Goal: Communication & Community: Answer question/provide support

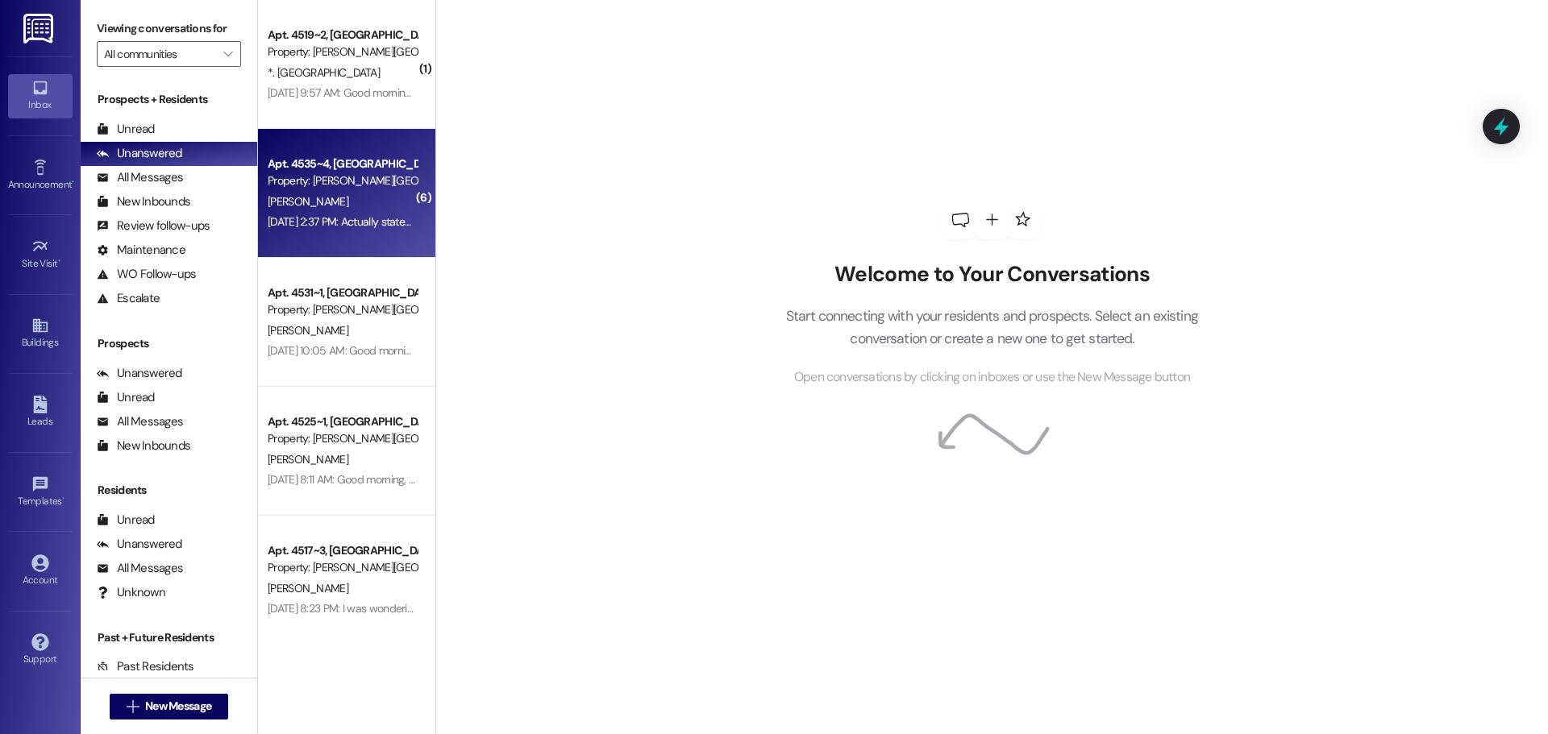
click at [358, 204] on div "[PERSON_NAME]" at bounding box center [342, 202] width 152 height 20
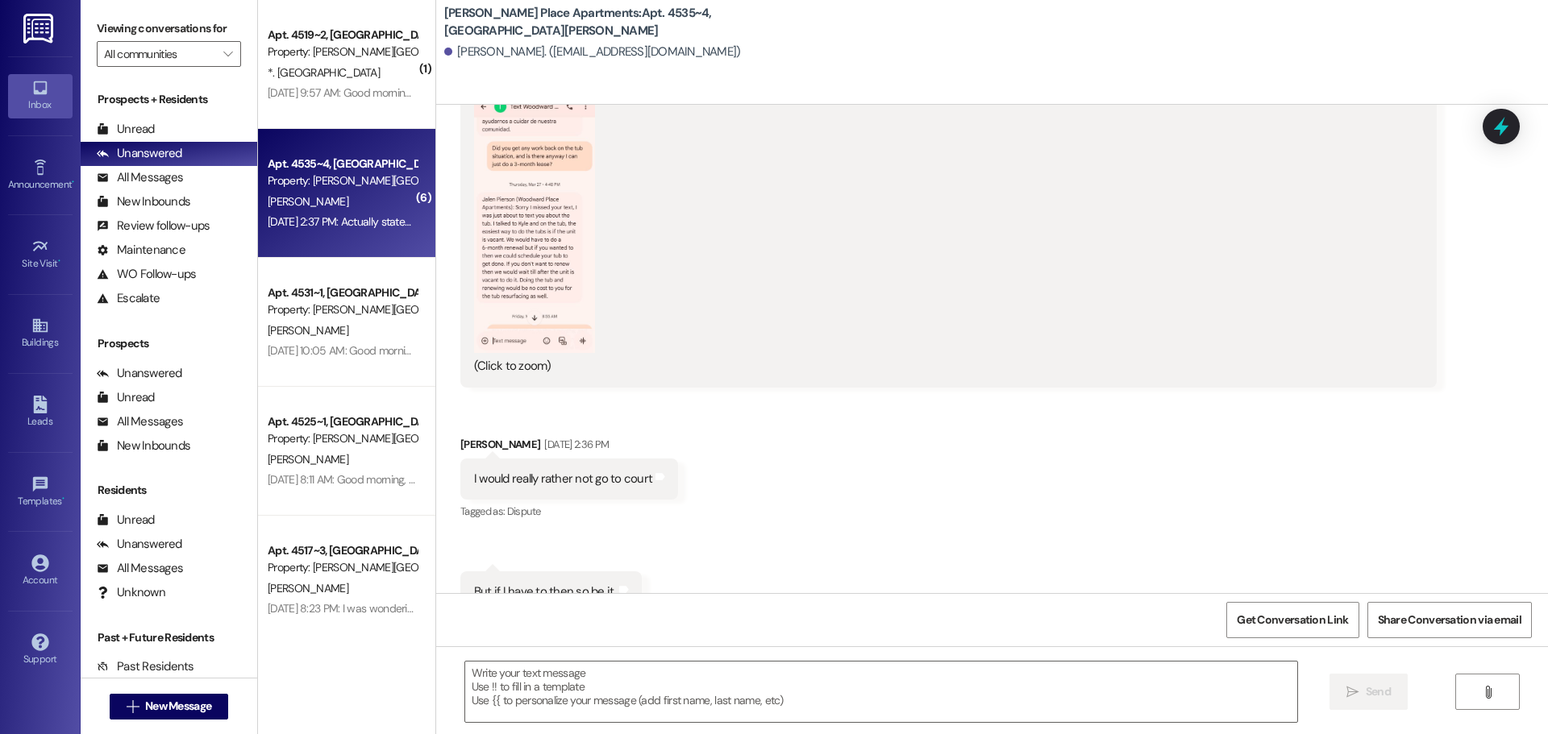
scroll to position [60037, 0]
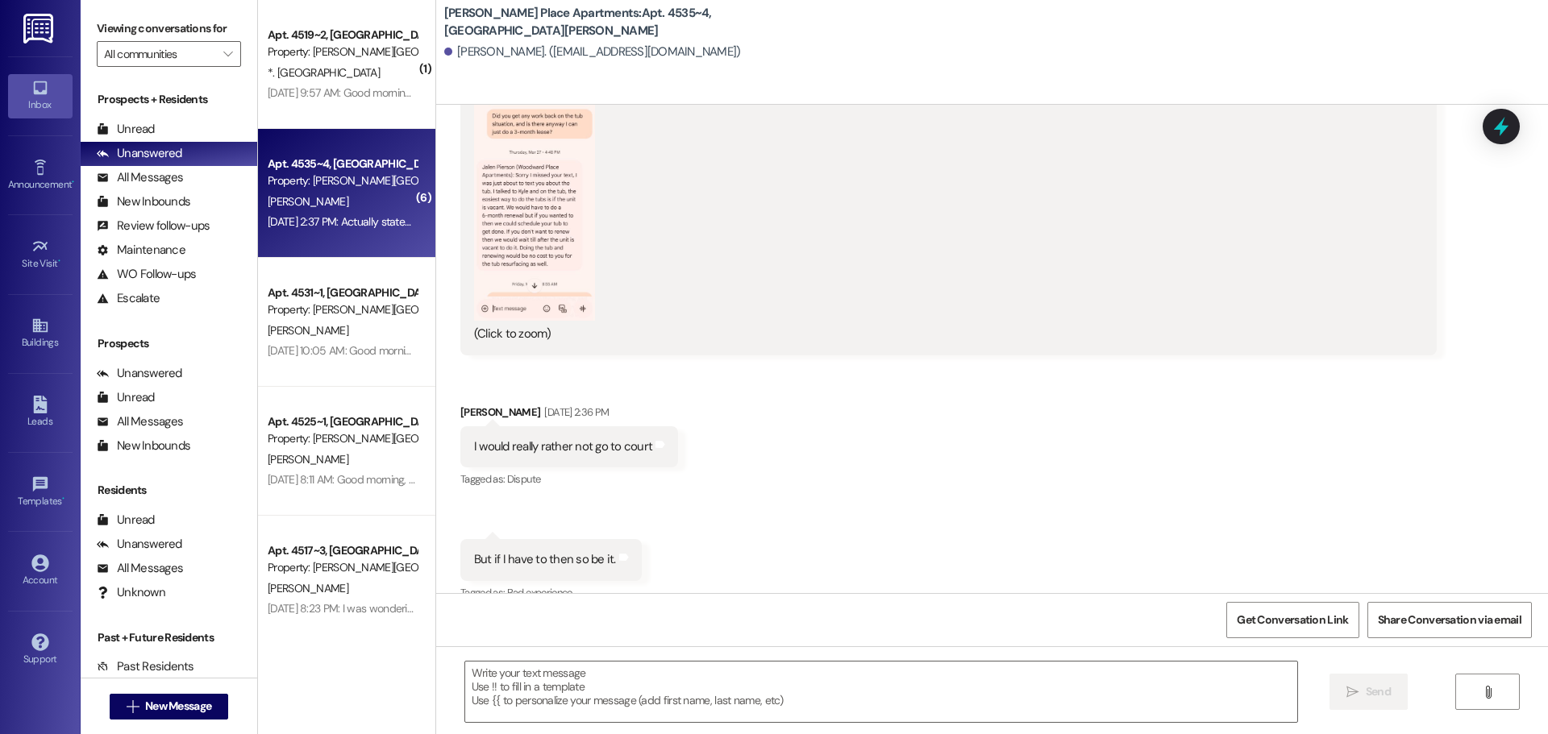
click at [368, 198] on div "[PERSON_NAME]" at bounding box center [342, 202] width 152 height 20
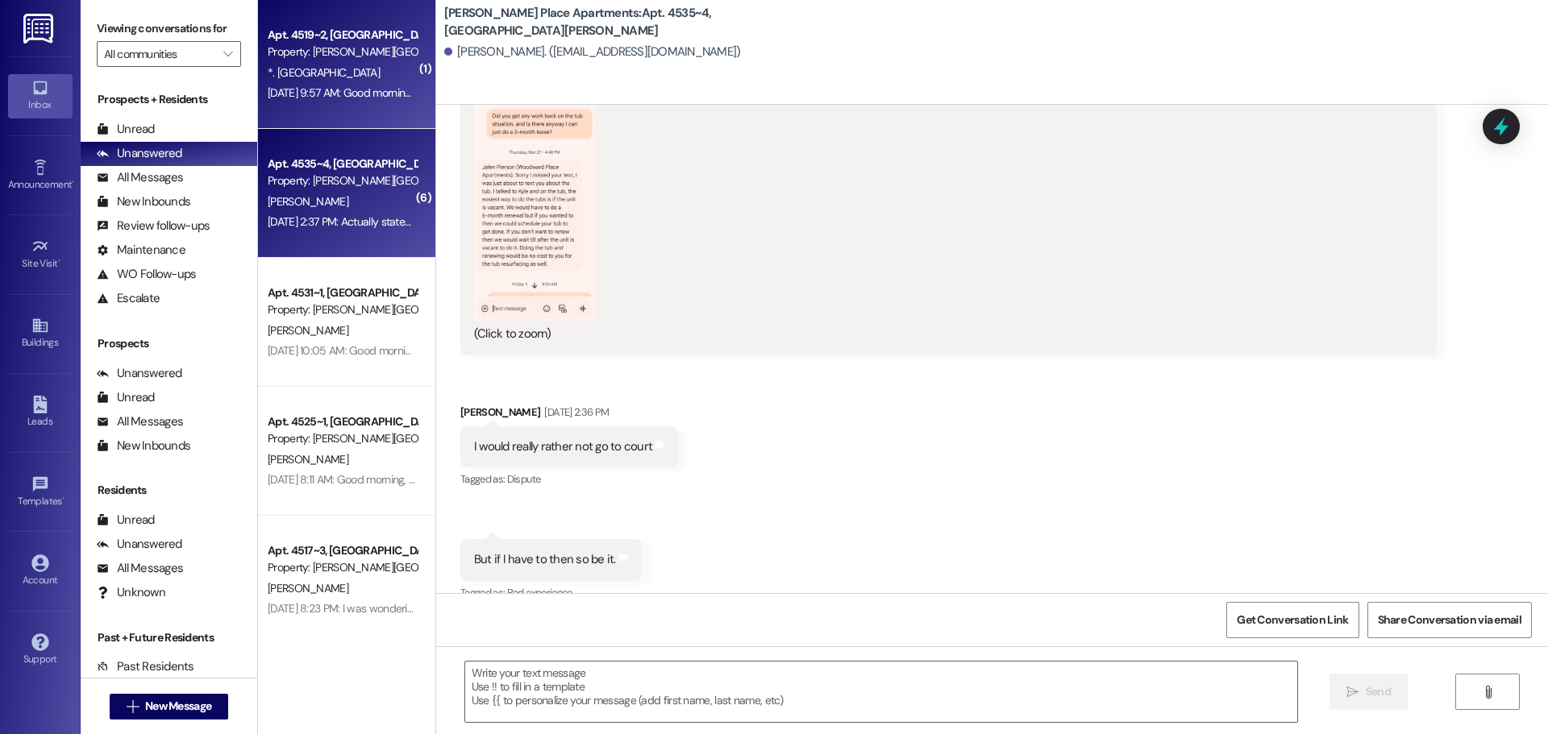
click at [359, 70] on div "*. [GEOGRAPHIC_DATA]" at bounding box center [342, 73] width 152 height 20
click at [353, 192] on div "[PERSON_NAME]" at bounding box center [342, 202] width 152 height 20
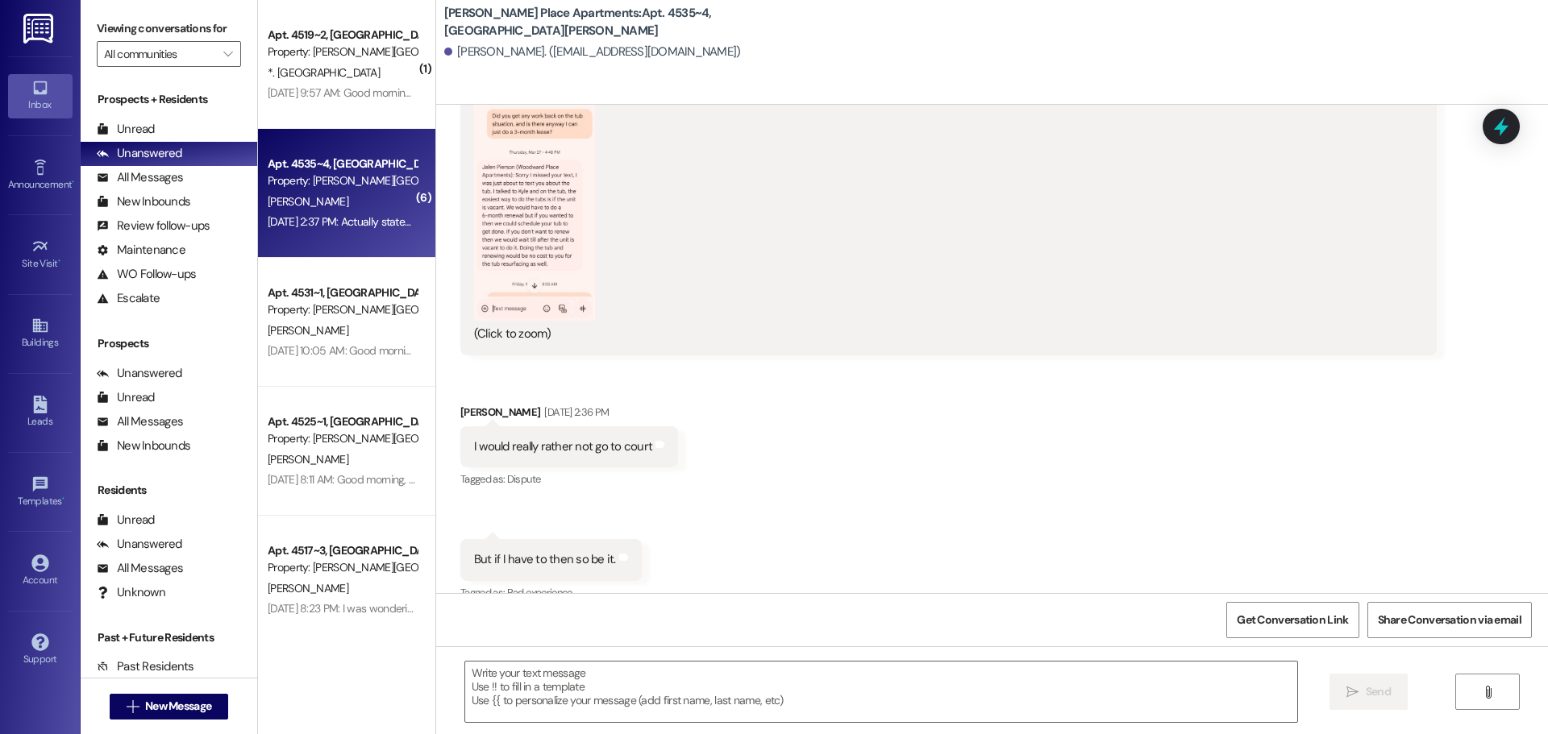
click at [359, 207] on div "[PERSON_NAME]" at bounding box center [342, 202] width 152 height 20
click at [342, 204] on div "[PERSON_NAME]" at bounding box center [342, 202] width 152 height 20
click at [338, 223] on div "Aug 14, 2025 at 2:37 PM: Actually stated that only if I signed a 6-month lease …" at bounding box center [970, 221] width 1404 height 15
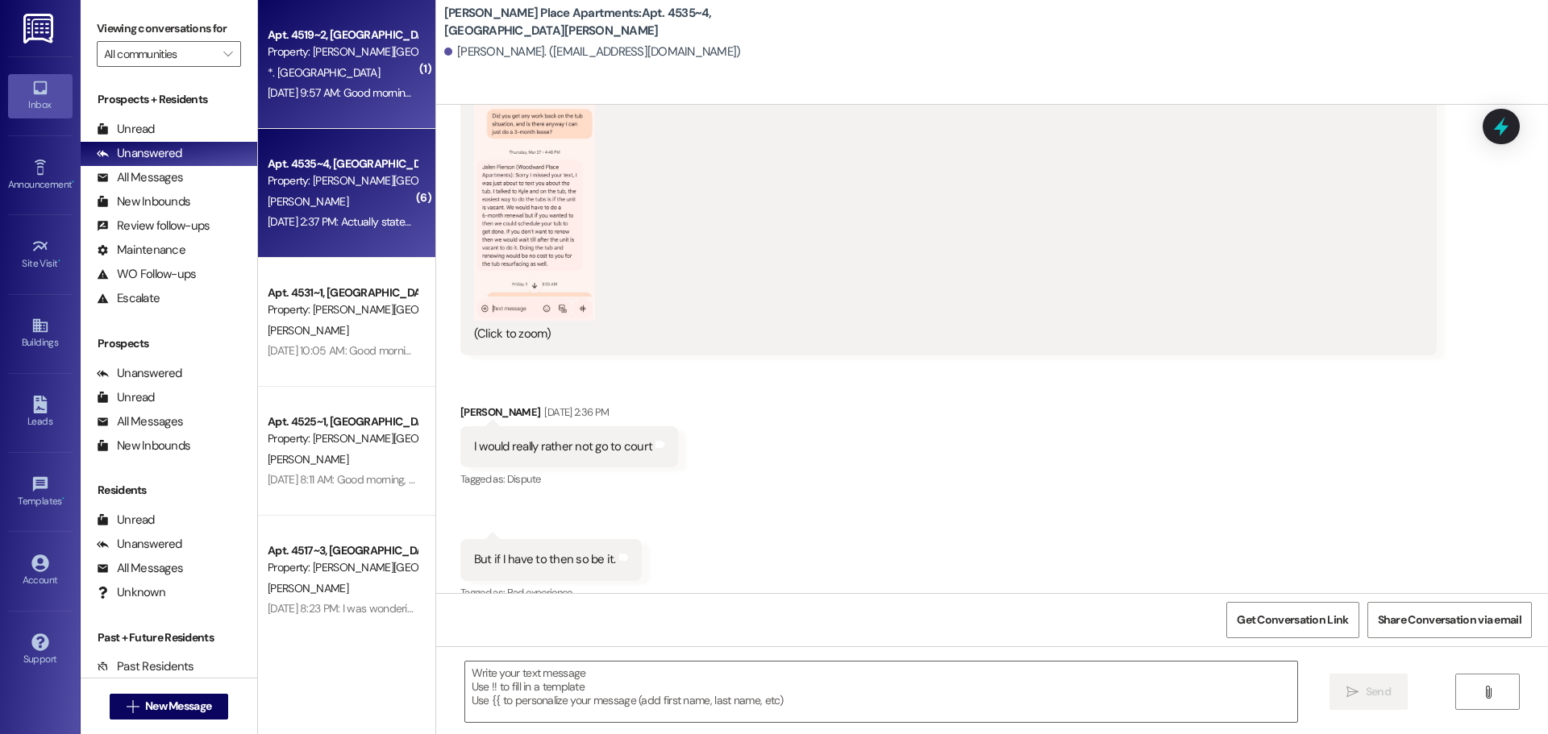
click at [350, 73] on div "*. [GEOGRAPHIC_DATA]" at bounding box center [342, 73] width 152 height 20
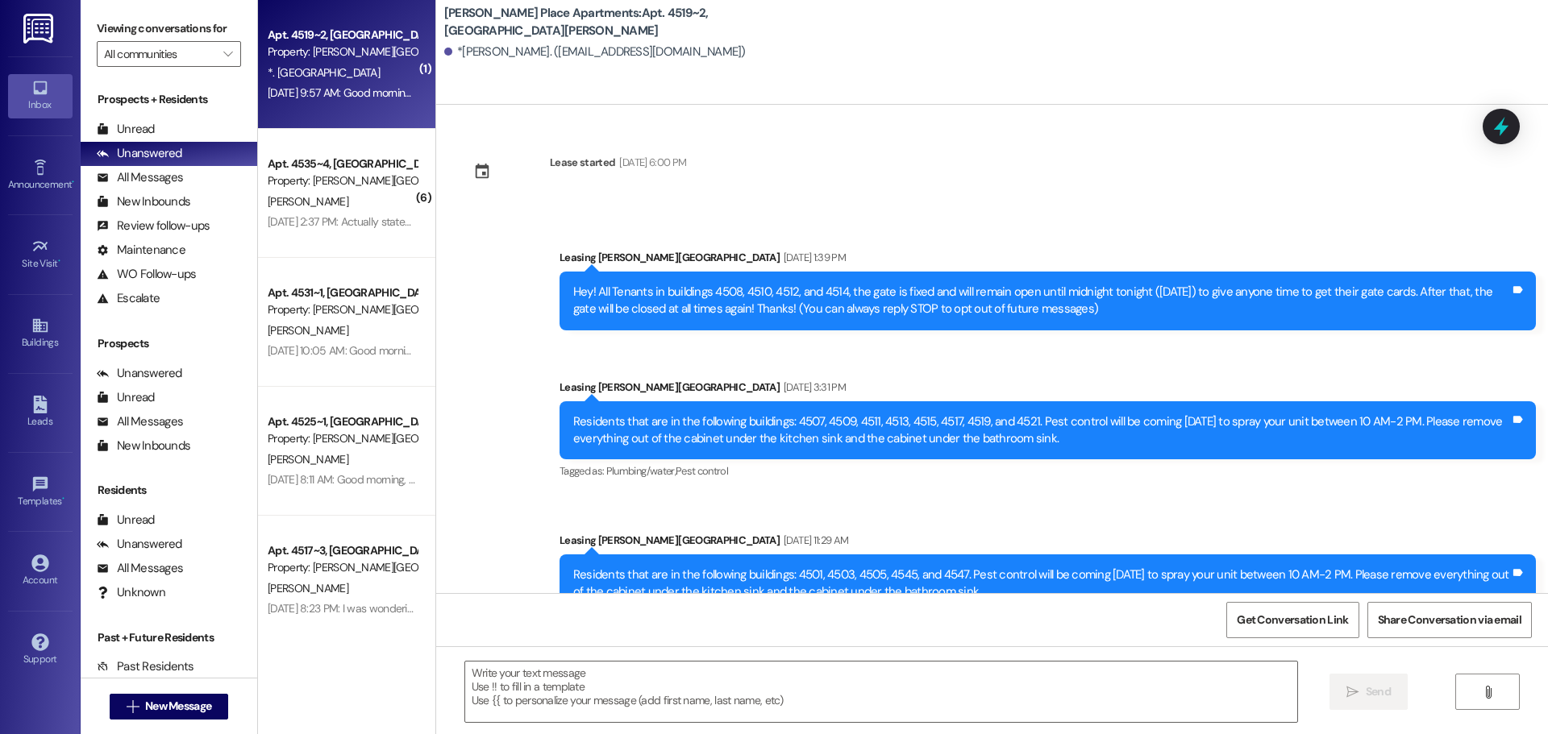
scroll to position [77219, 0]
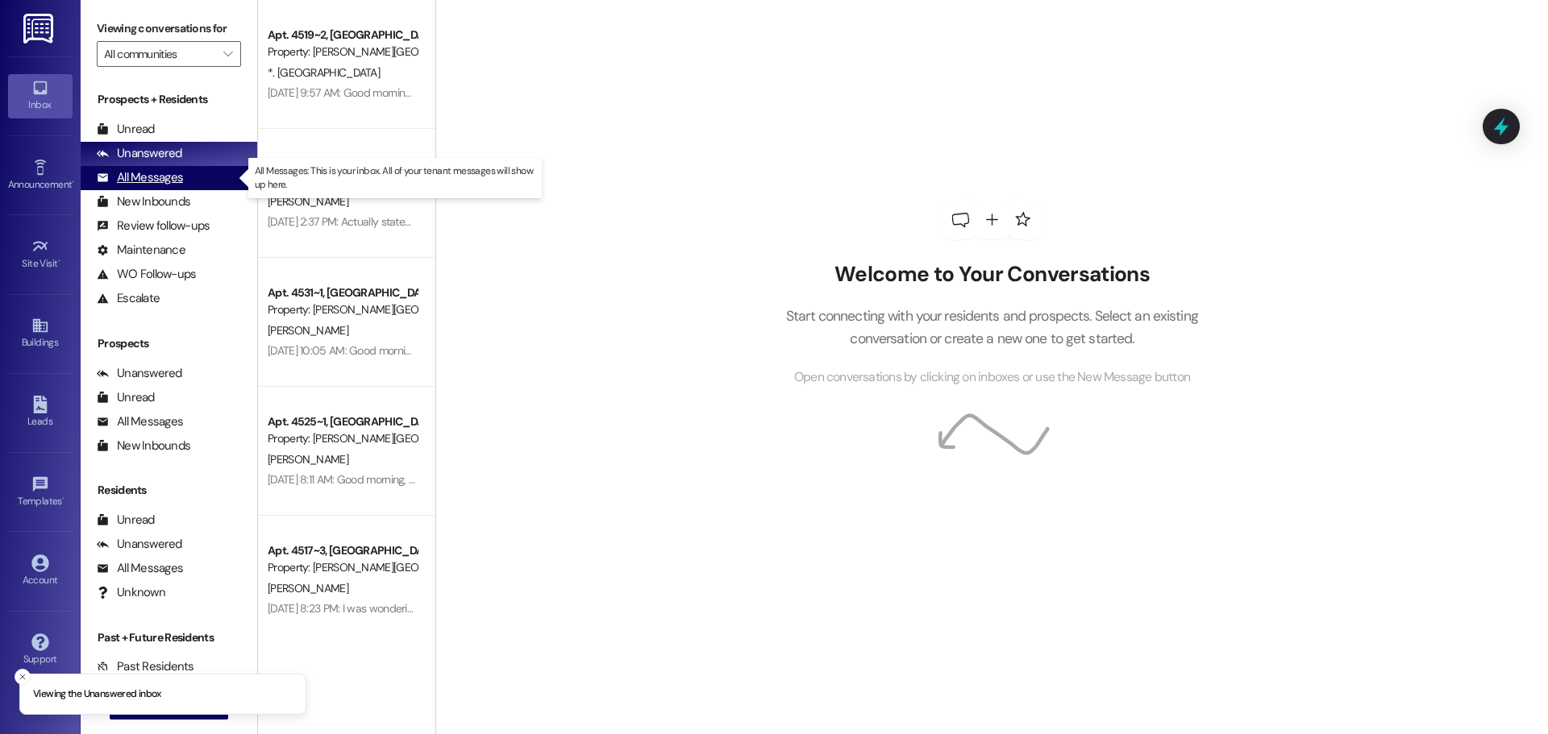
click at [150, 177] on div "All Messages" at bounding box center [140, 177] width 86 height 17
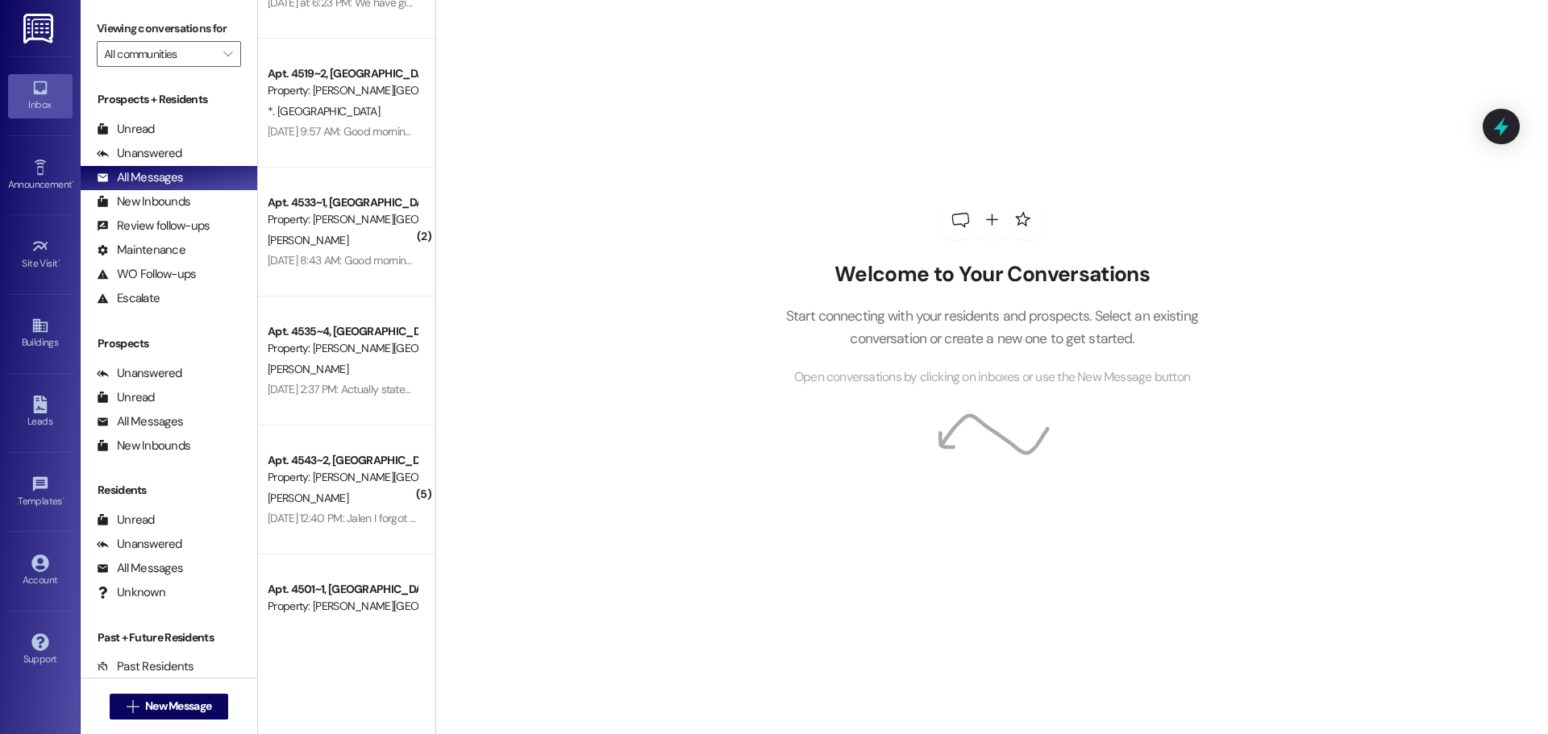
scroll to position [322, 0]
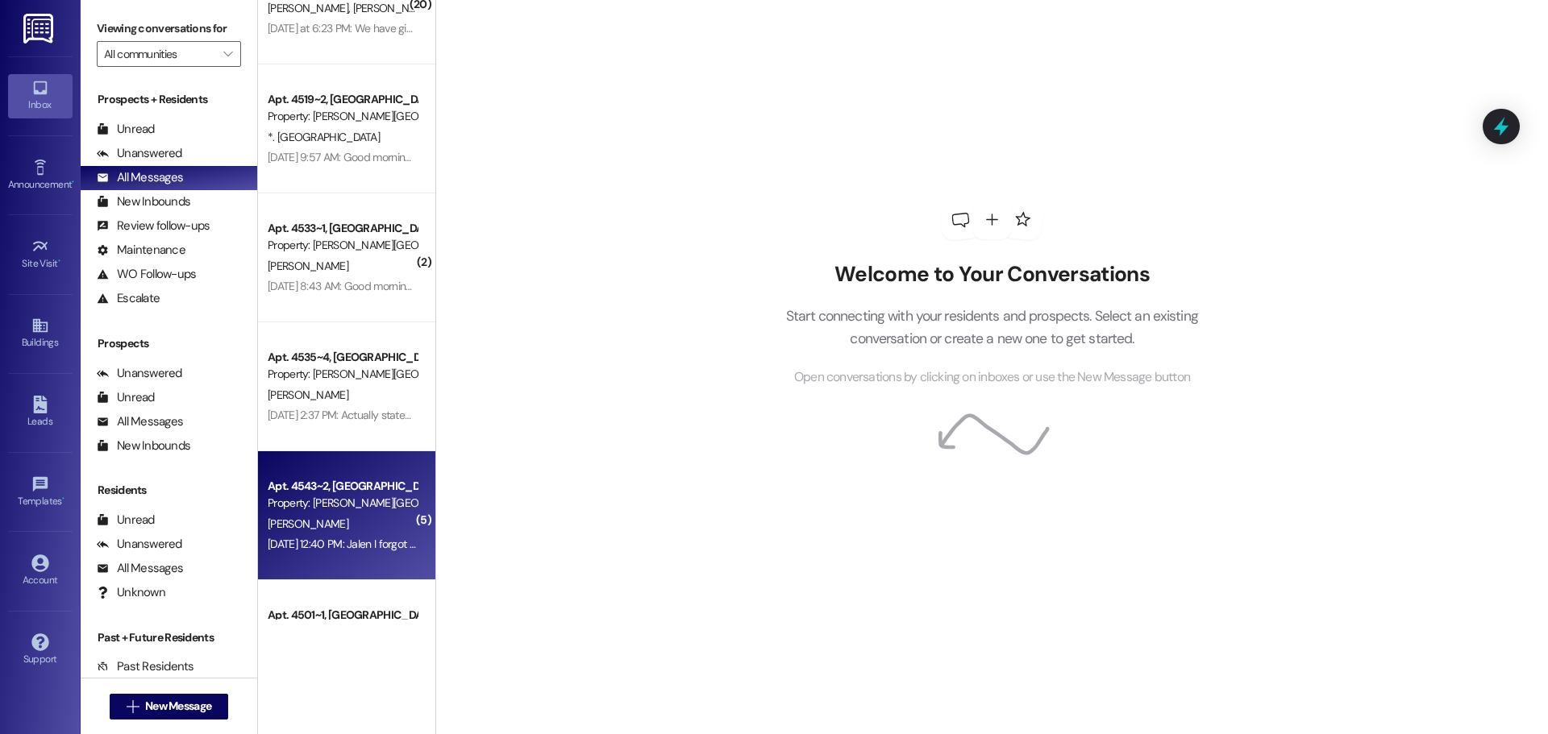
click at [343, 518] on div "[PERSON_NAME]" at bounding box center [342, 524] width 152 height 20
click at [350, 524] on div "[PERSON_NAME]" at bounding box center [342, 524] width 152 height 20
click at [342, 510] on div "Property: [PERSON_NAME][GEOGRAPHIC_DATA] Apartments" at bounding box center [342, 503] width 149 height 17
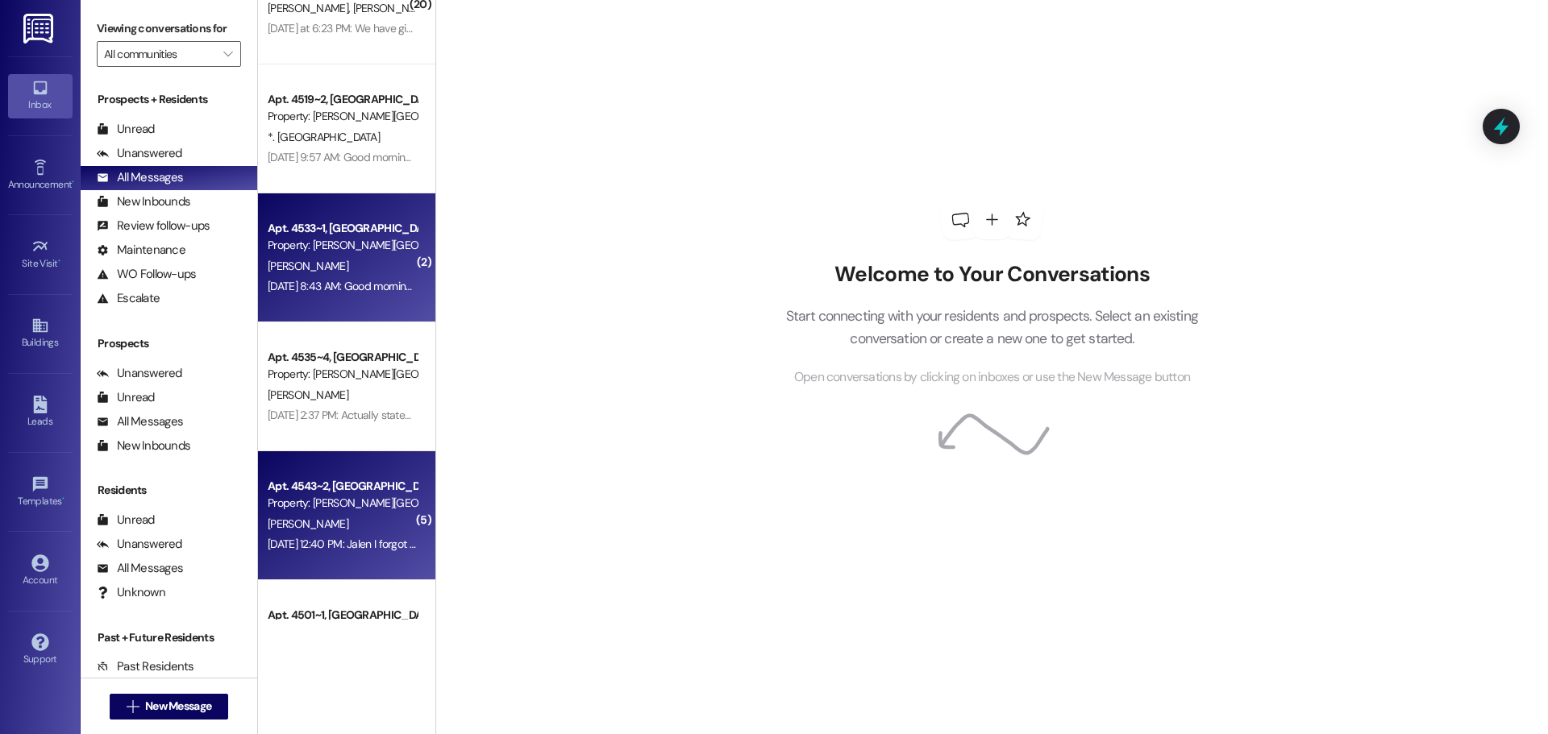
click at [374, 252] on div "Property: [PERSON_NAME][GEOGRAPHIC_DATA] Apartments" at bounding box center [342, 245] width 149 height 17
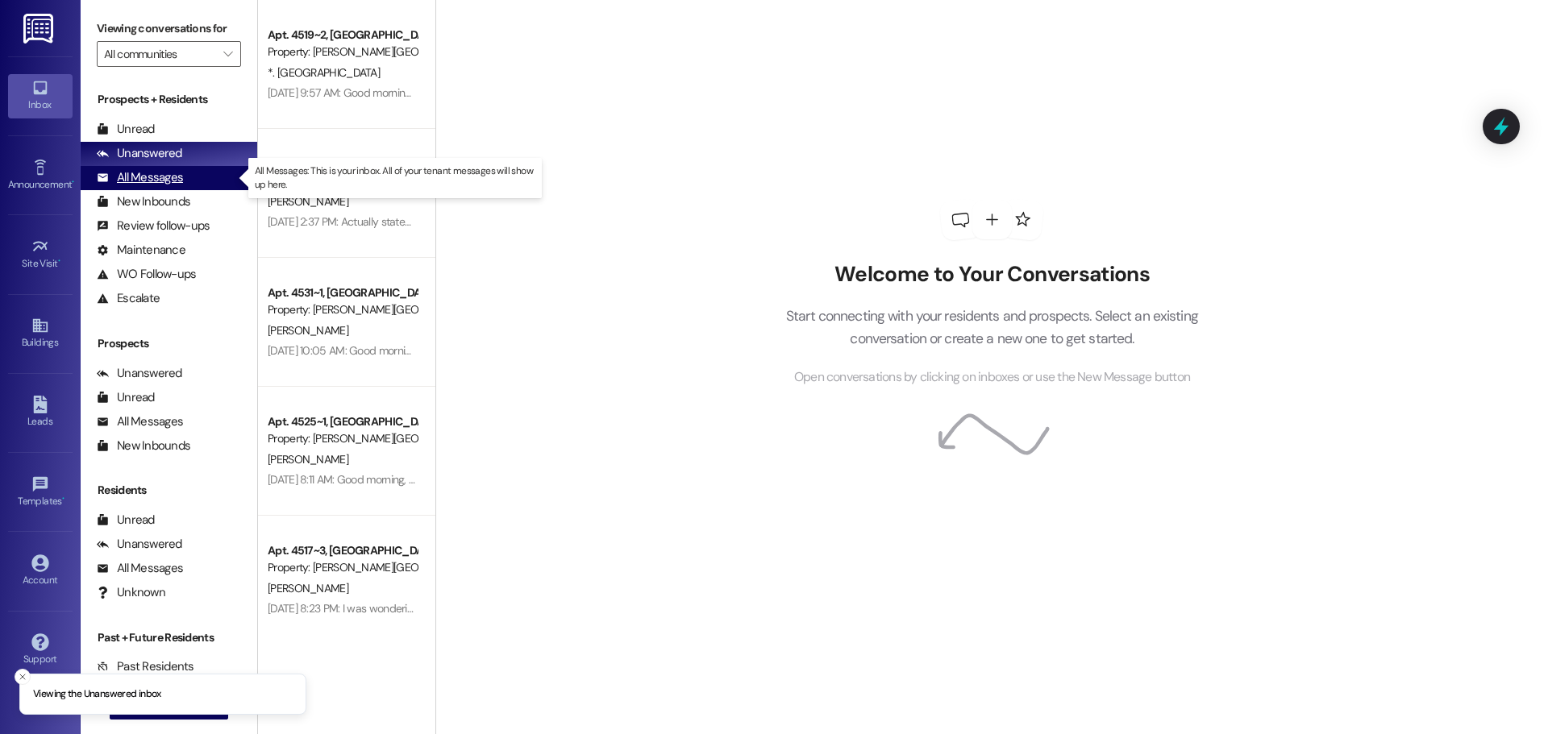
click at [137, 175] on div "All Messages" at bounding box center [140, 177] width 86 height 17
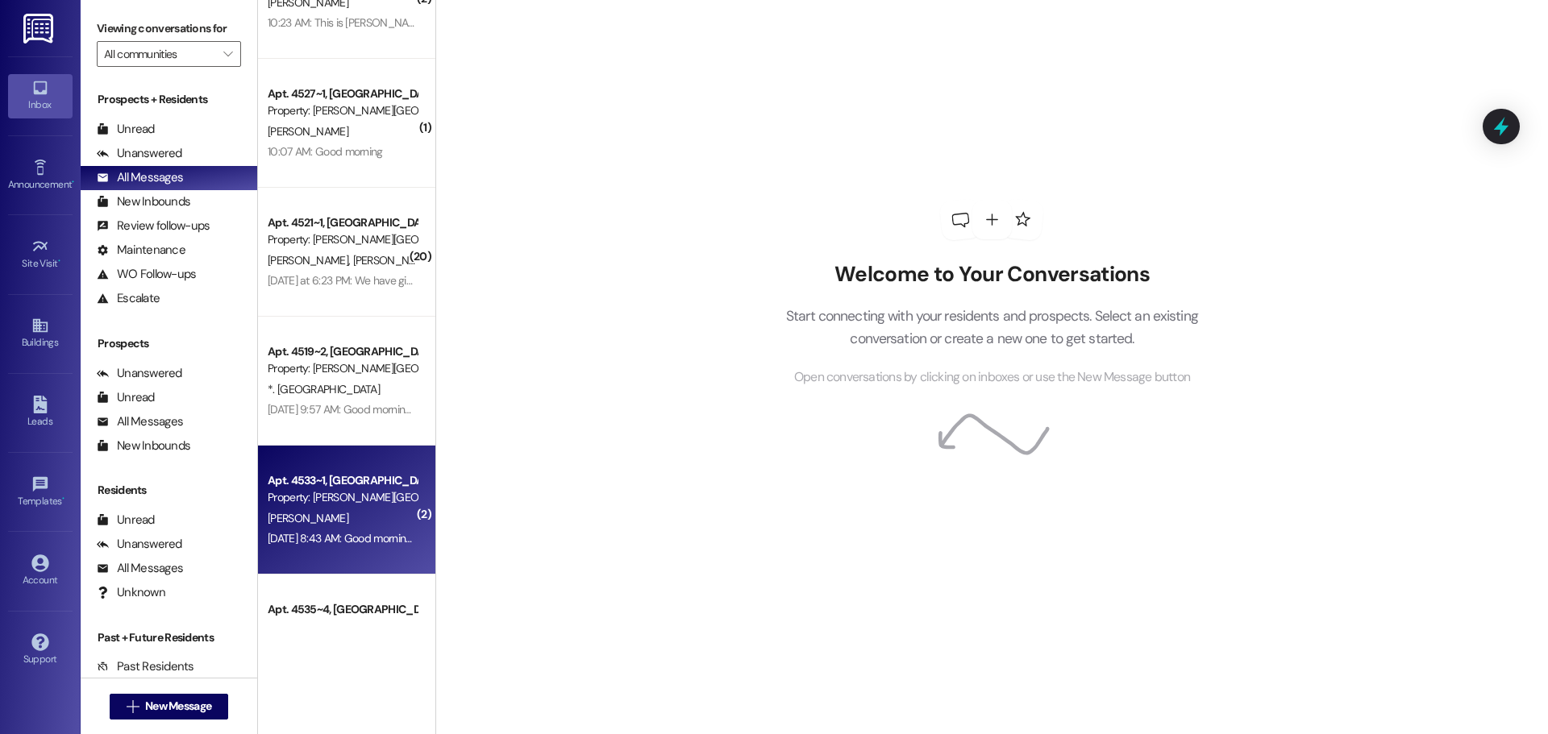
scroll to position [161, 0]
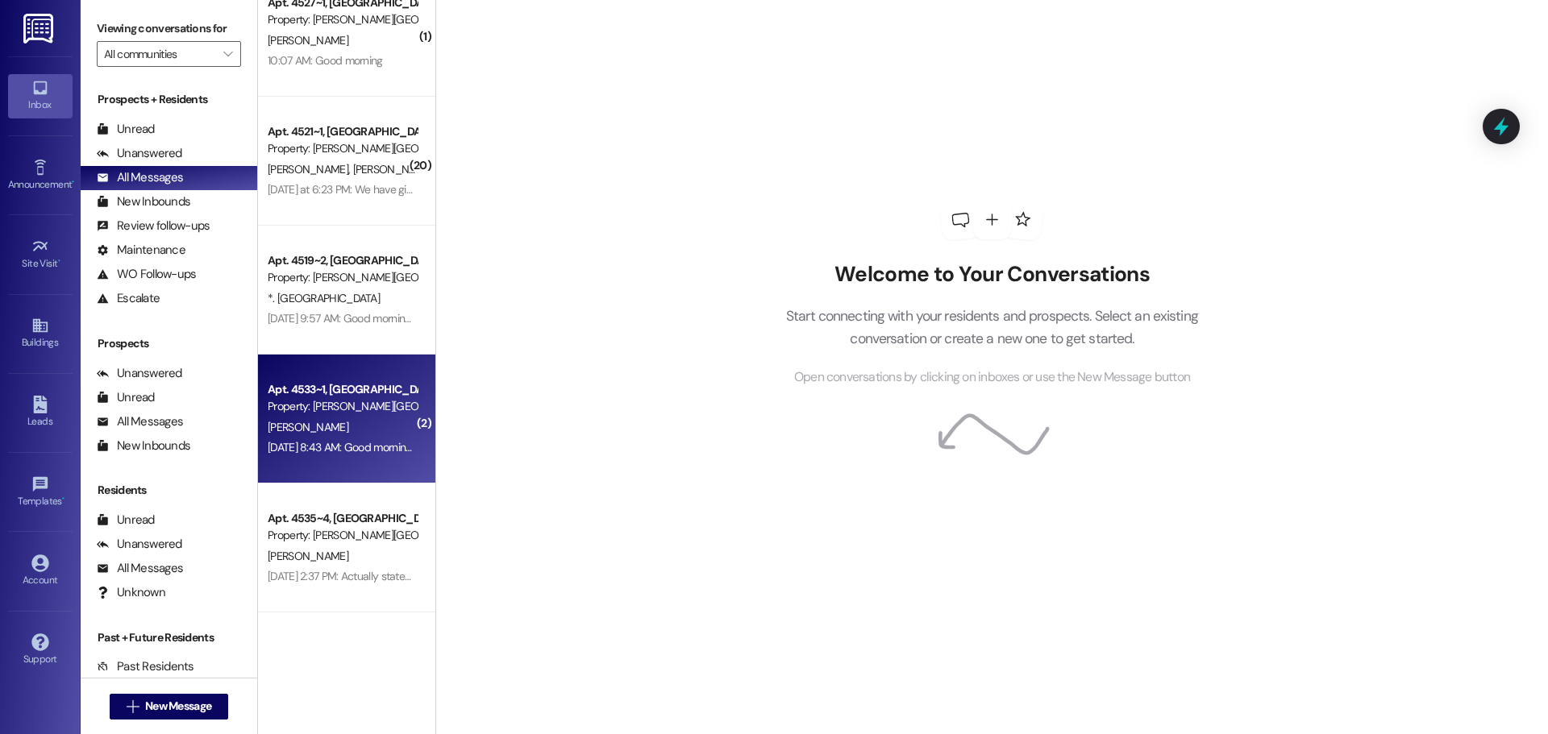
click at [365, 421] on div "[PERSON_NAME]" at bounding box center [342, 428] width 152 height 20
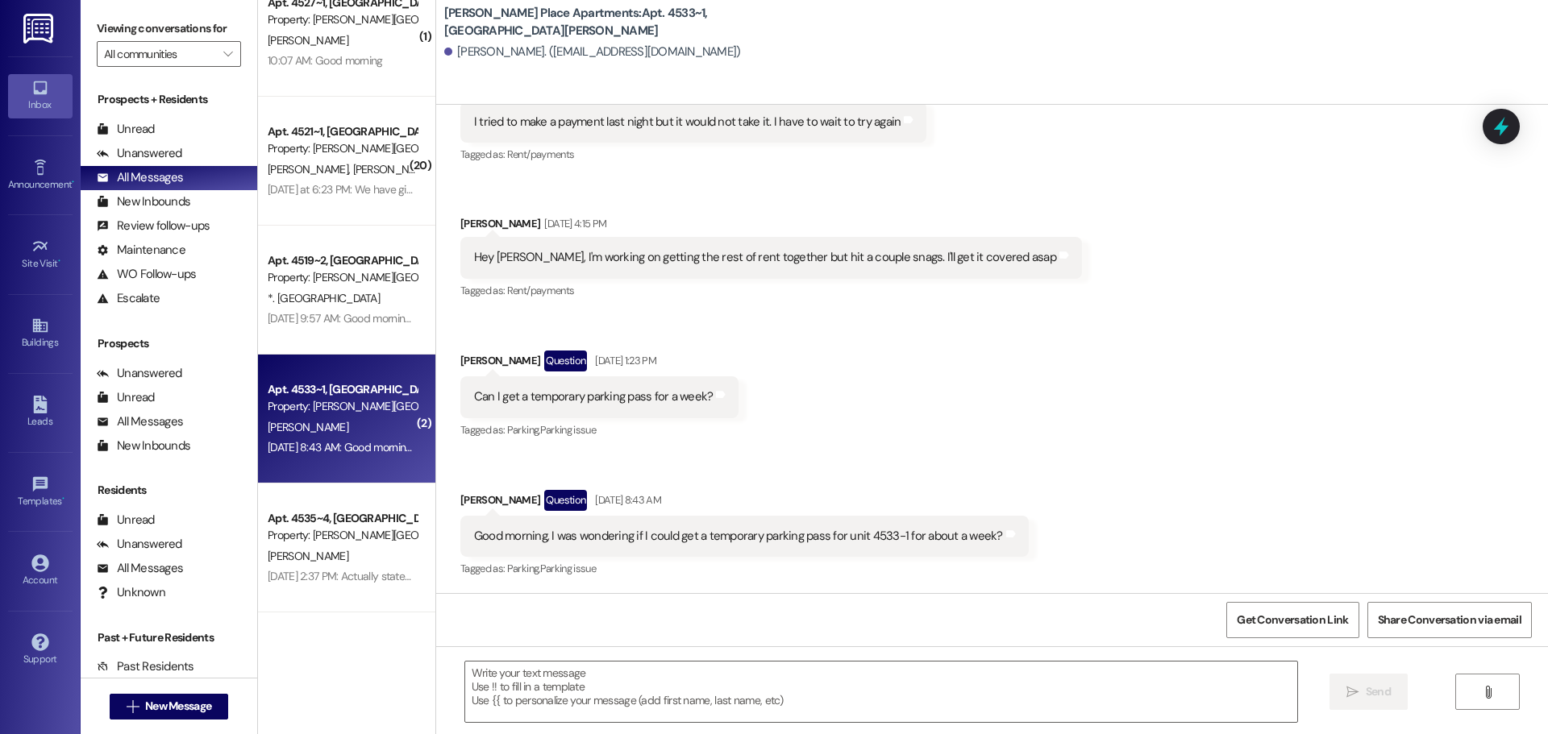
scroll to position [2013, 0]
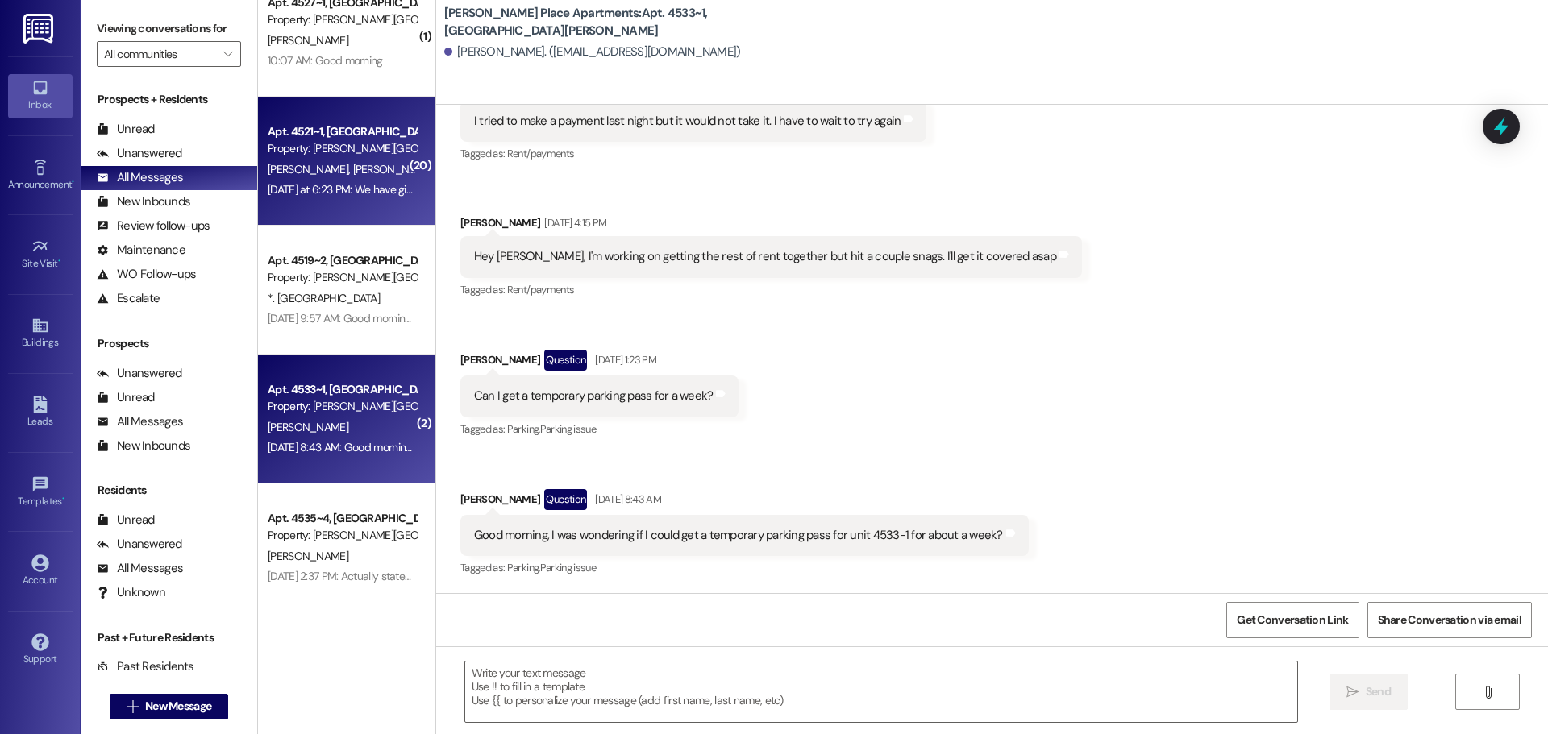
click at [367, 176] on div "J. Clark E. Hahn" at bounding box center [342, 170] width 152 height 20
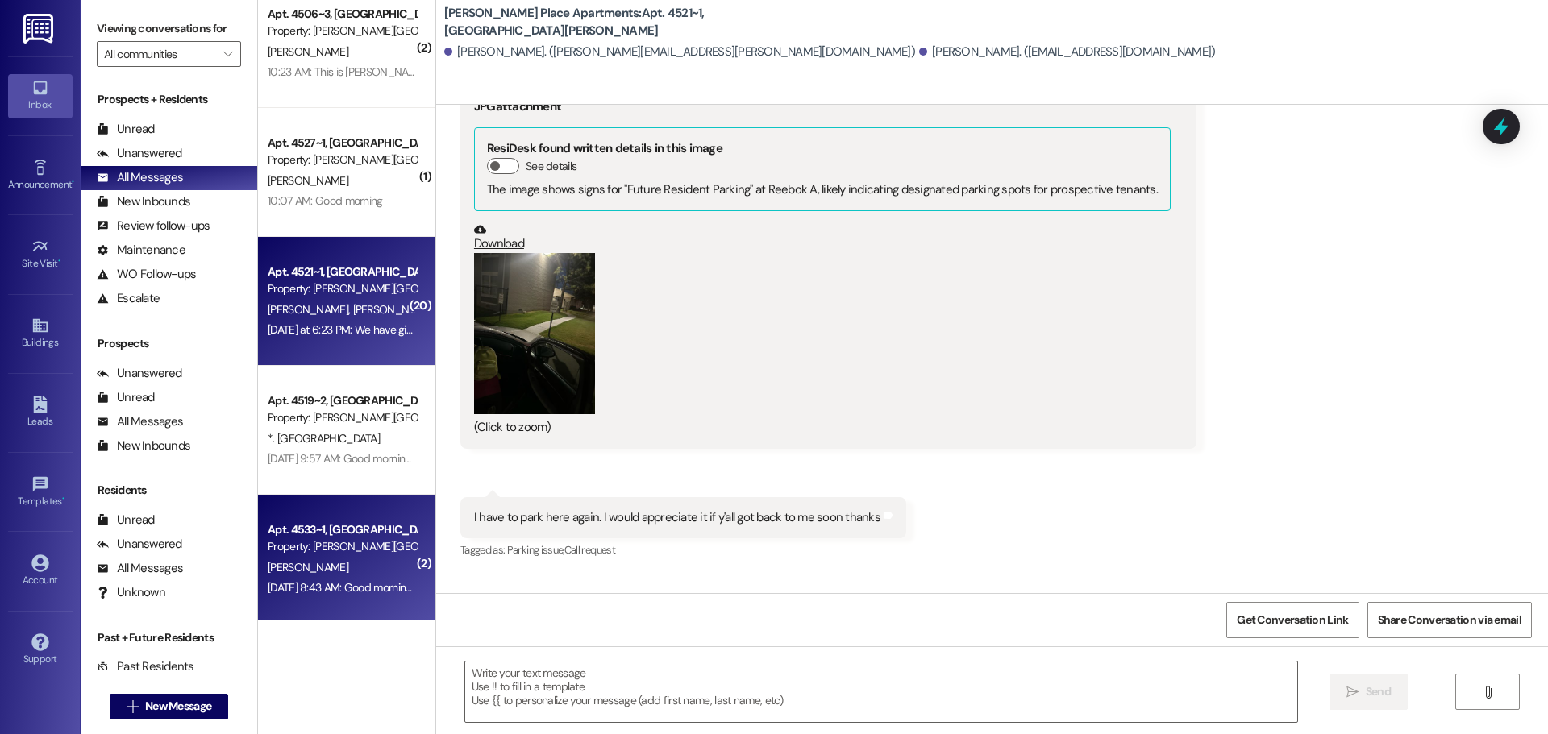
scroll to position [0, 0]
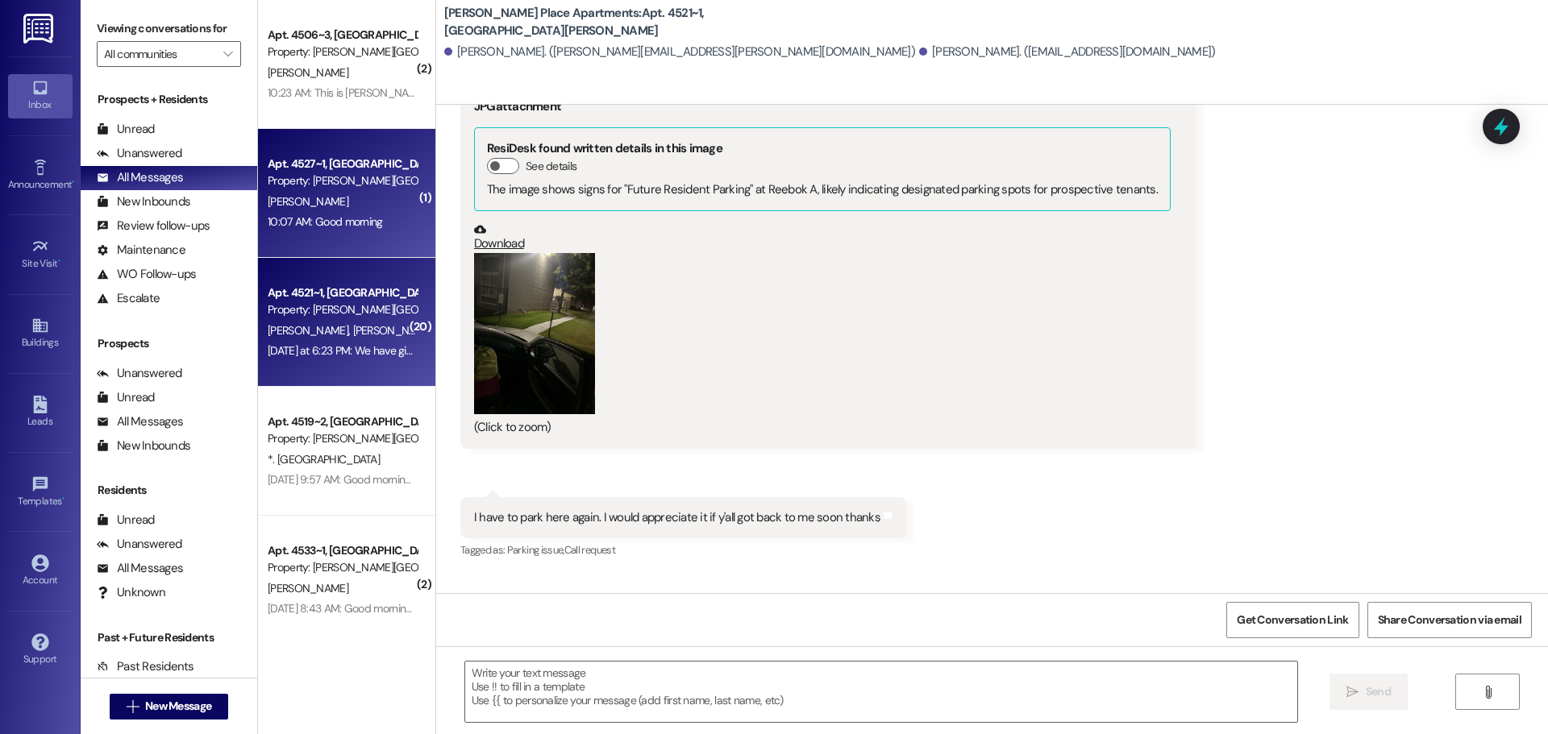
click at [376, 197] on div "[PERSON_NAME]" at bounding box center [342, 202] width 152 height 20
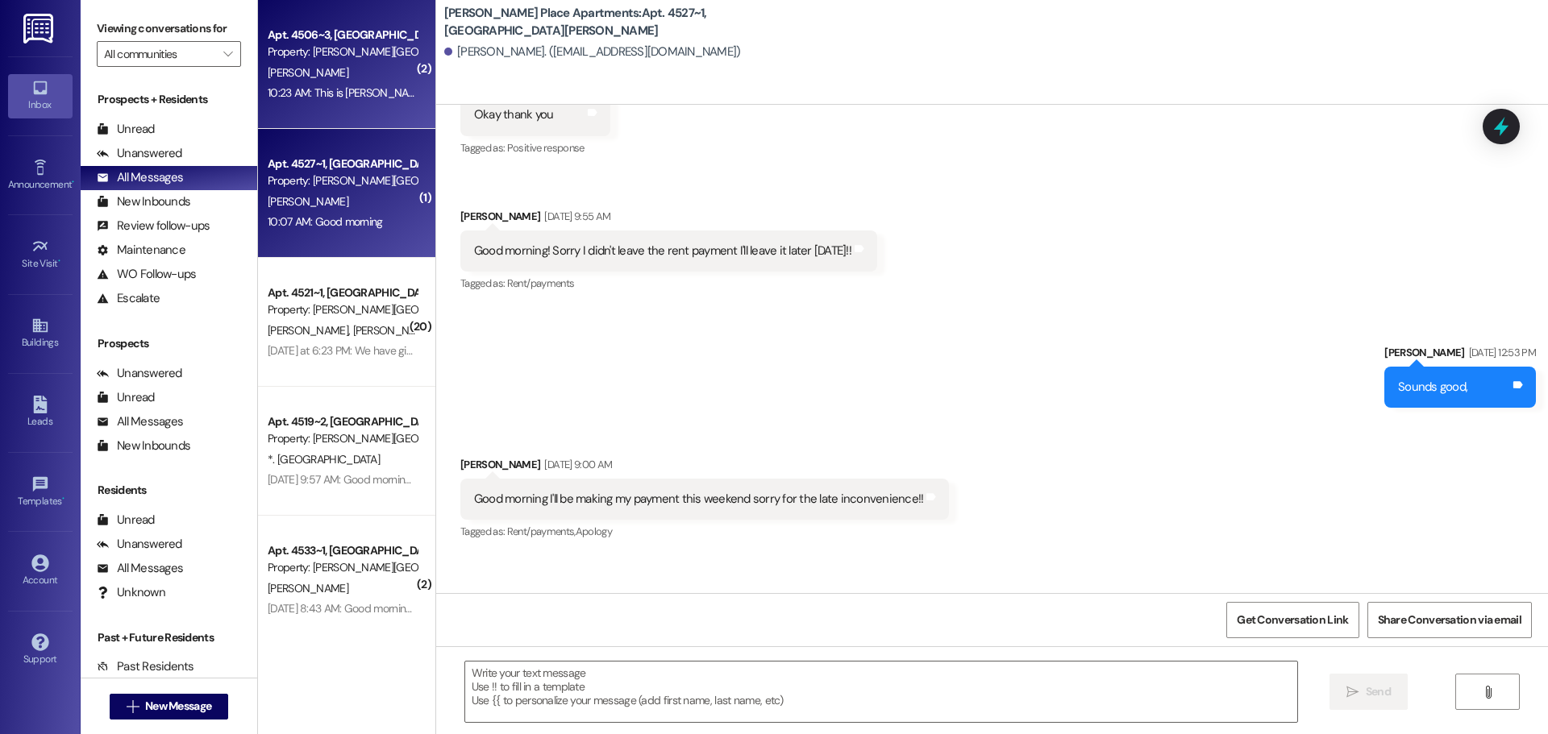
scroll to position [35286, 0]
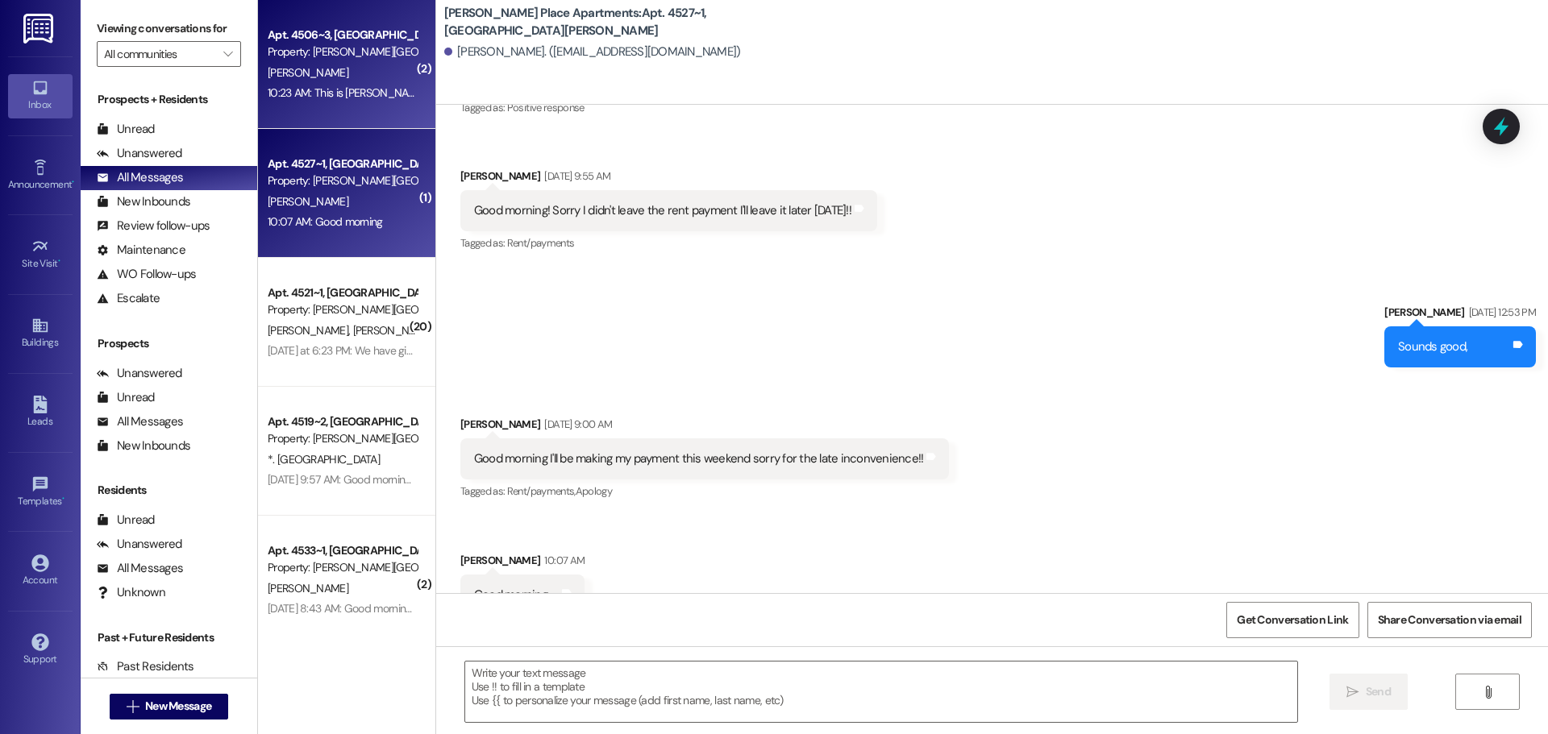
click at [358, 72] on div "[PERSON_NAME]" at bounding box center [342, 73] width 152 height 20
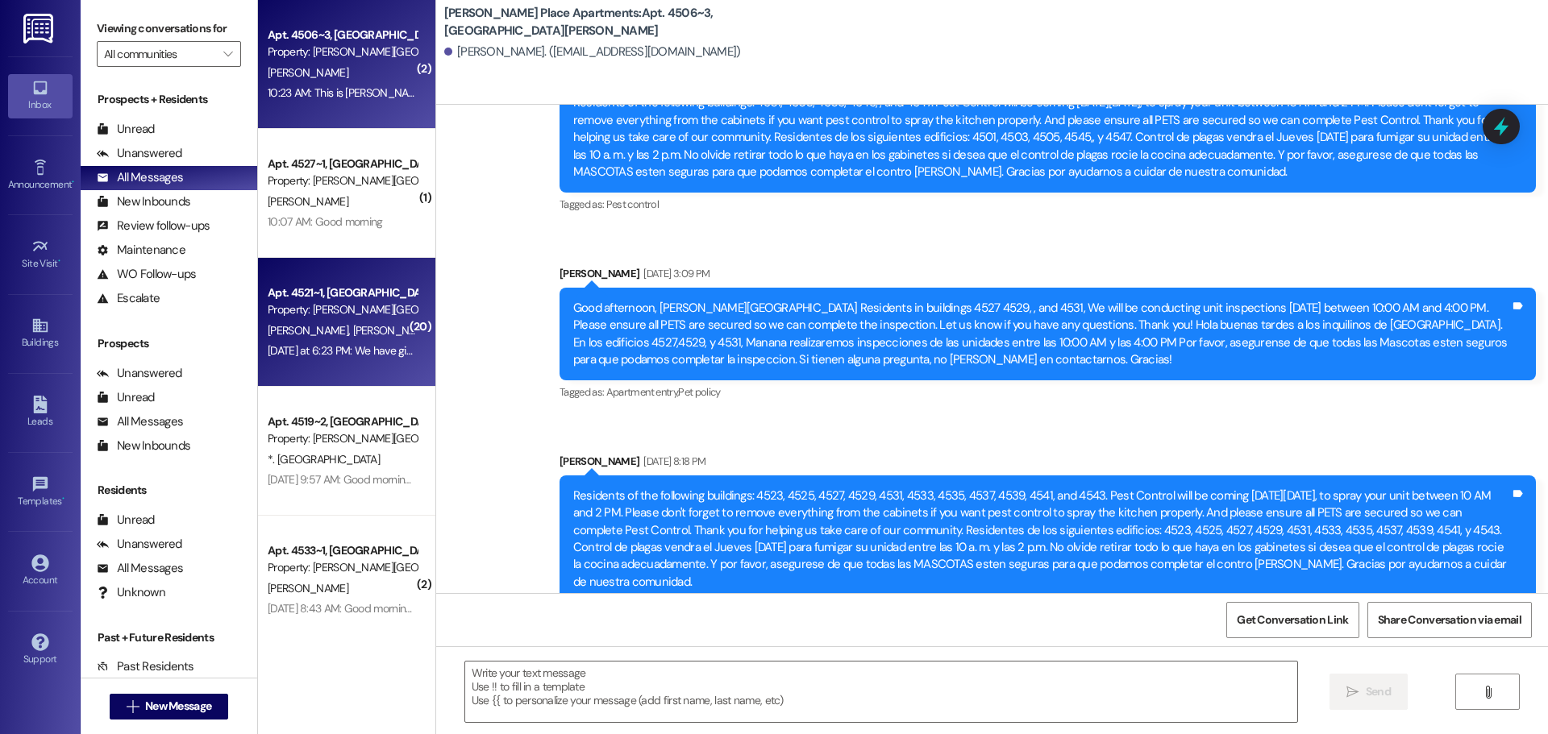
scroll to position [54169, 0]
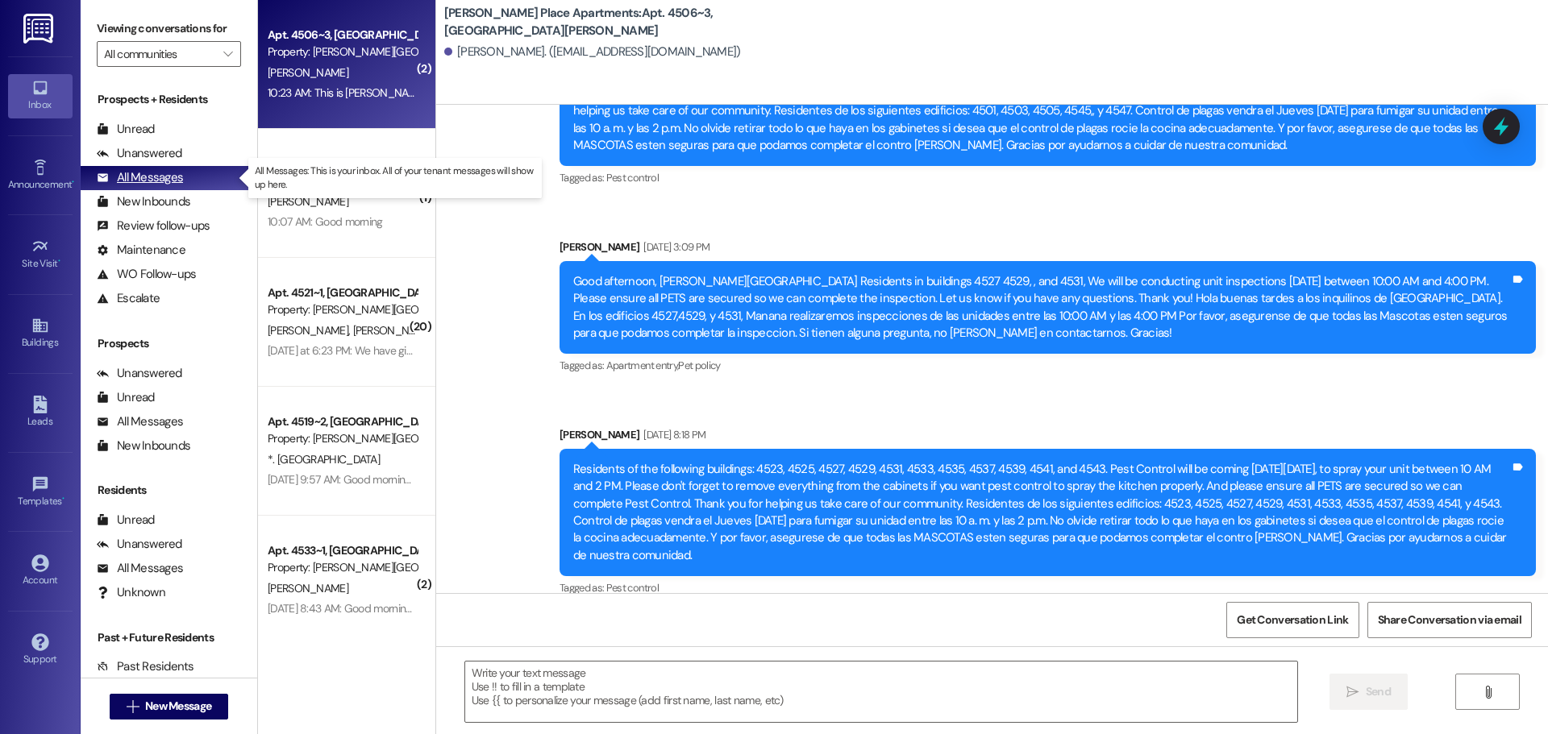
click at [140, 177] on div "All Messages" at bounding box center [140, 177] width 86 height 17
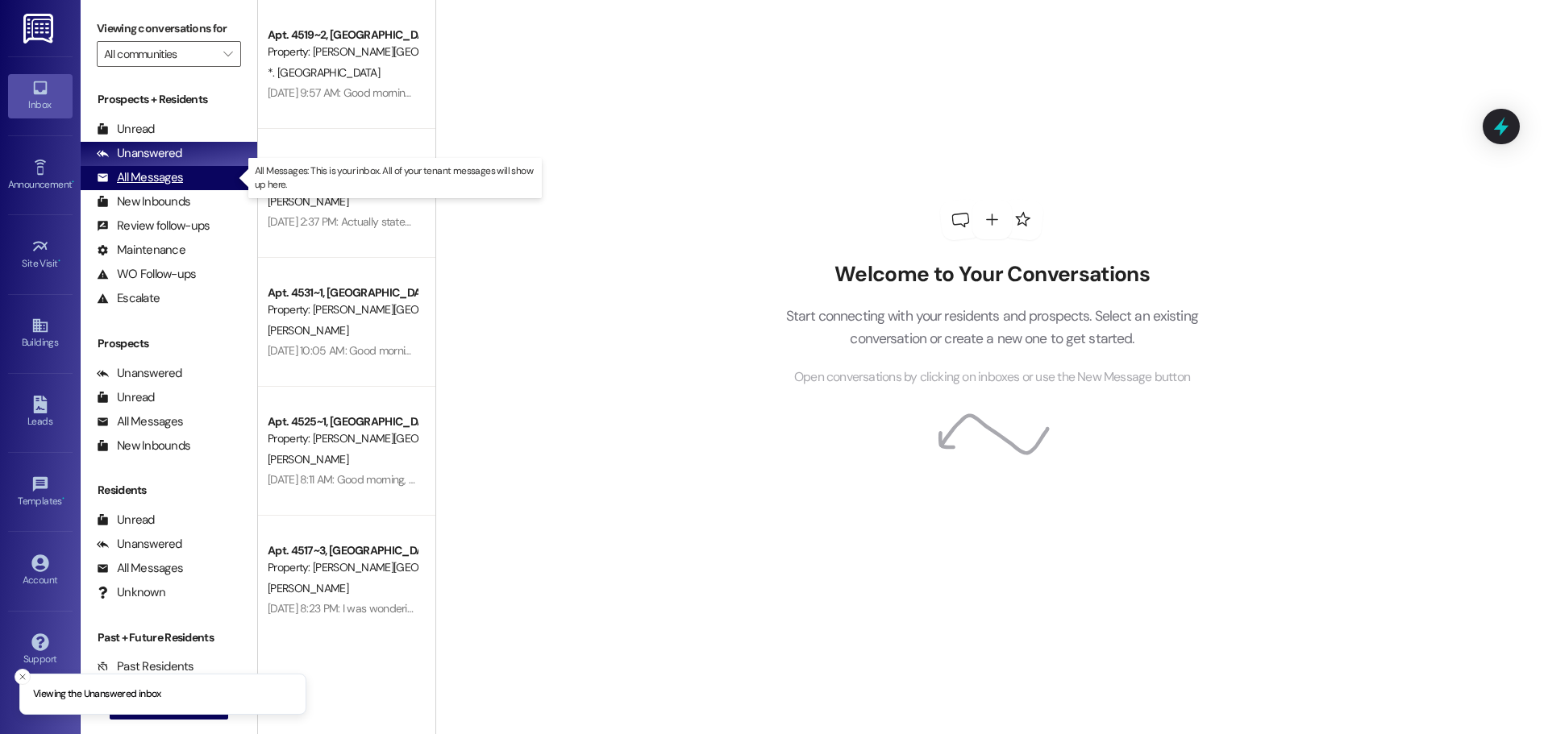
click at [138, 176] on div "All Messages" at bounding box center [140, 177] width 86 height 17
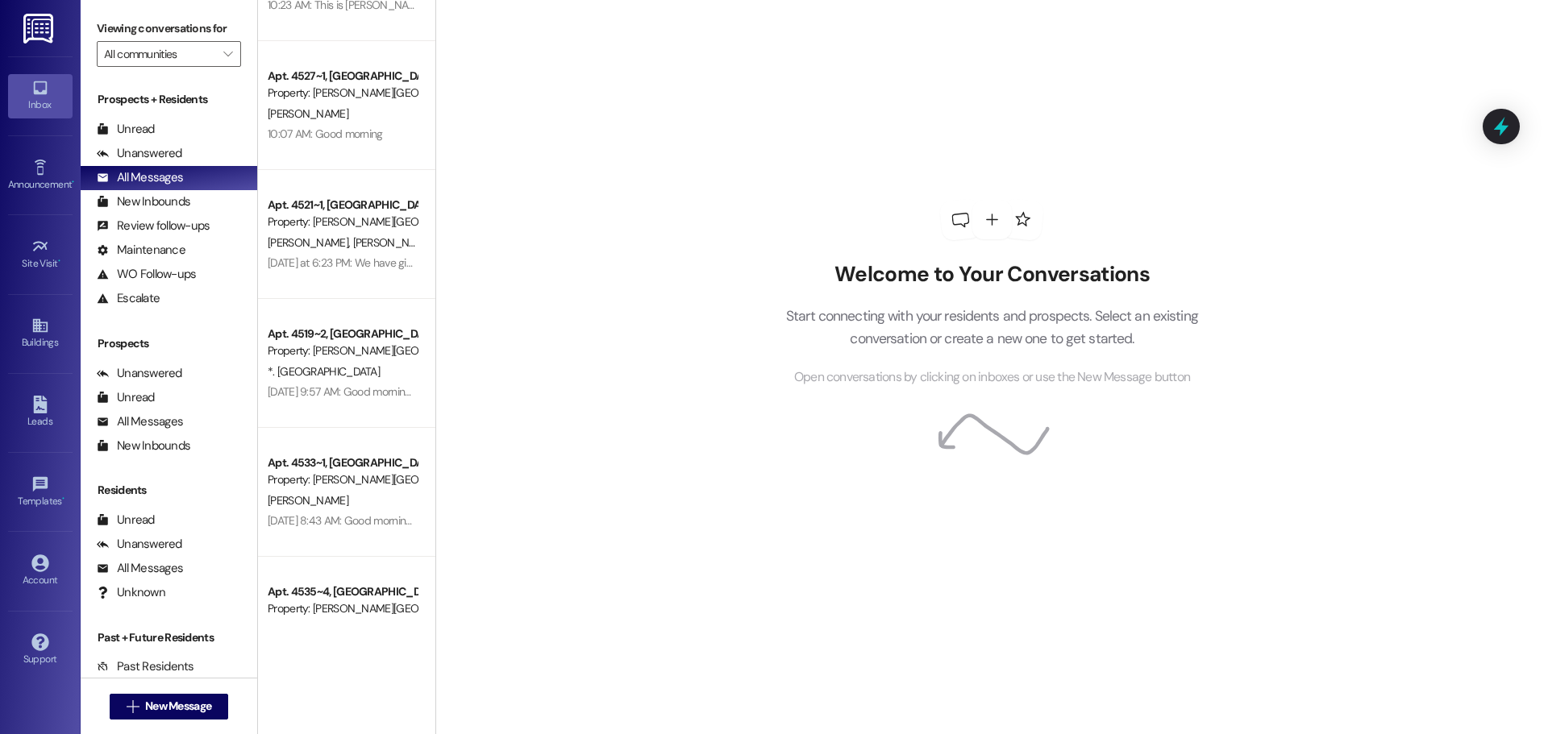
scroll to position [403, 0]
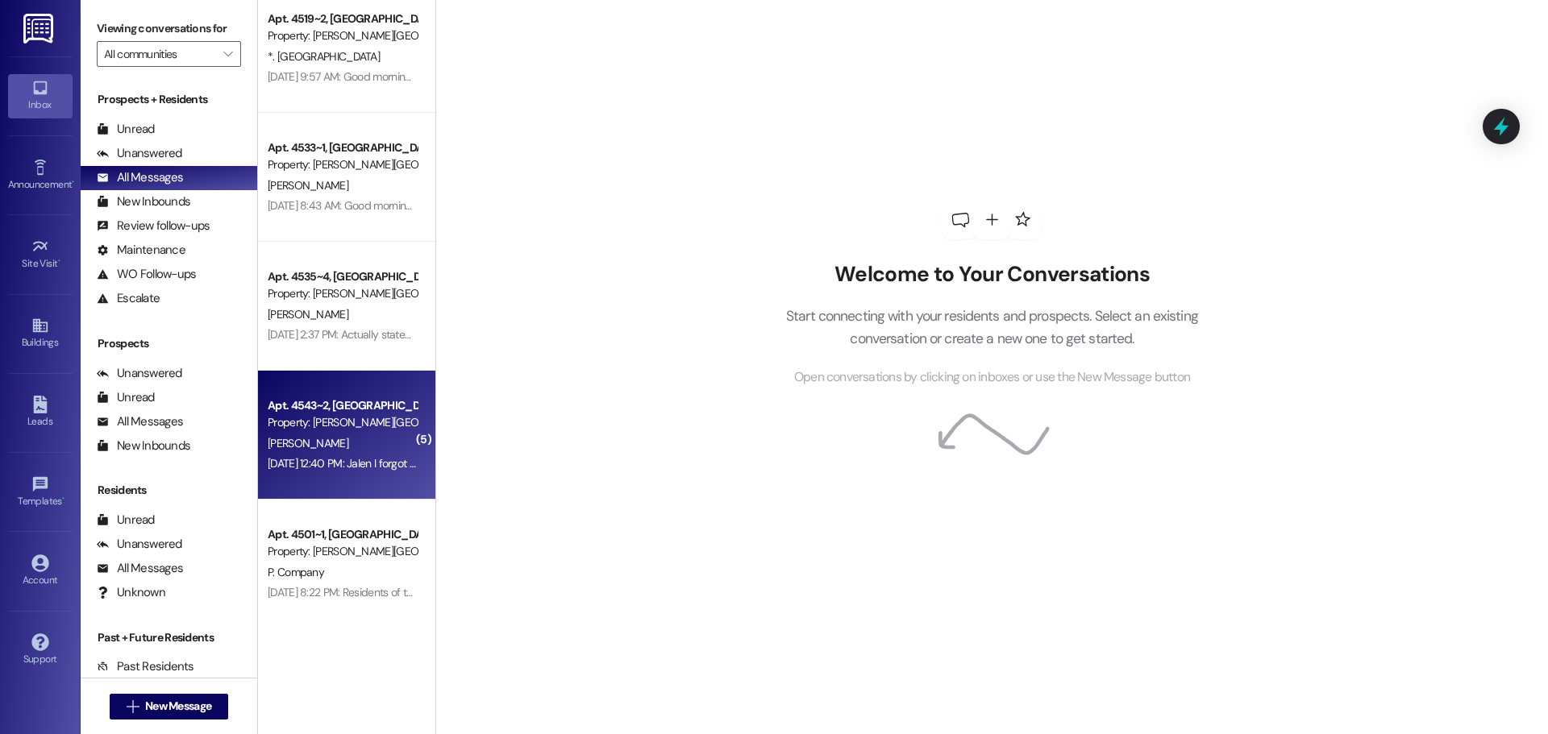
click at [334, 443] on div "[PERSON_NAME]" at bounding box center [342, 444] width 152 height 20
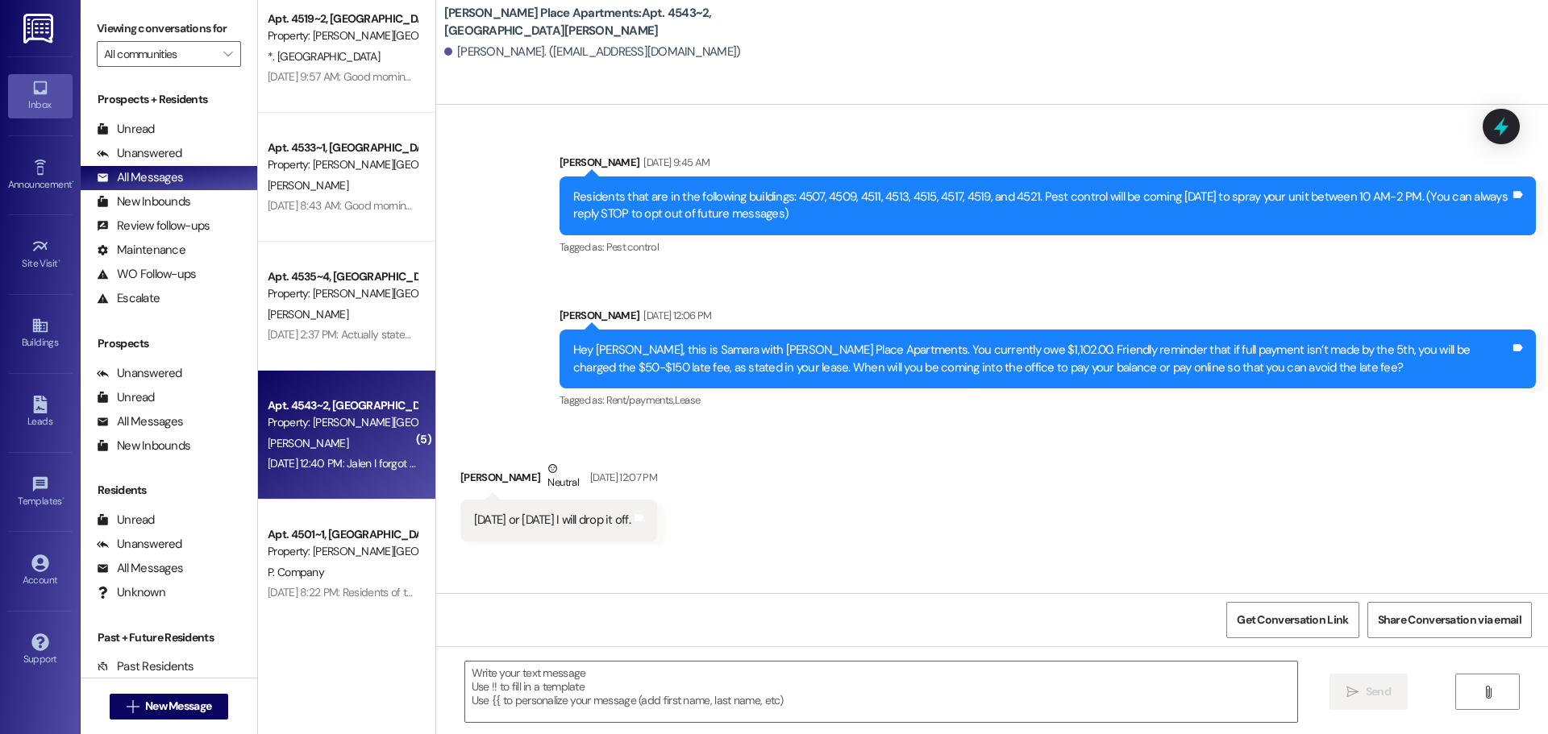
scroll to position [46624, 0]
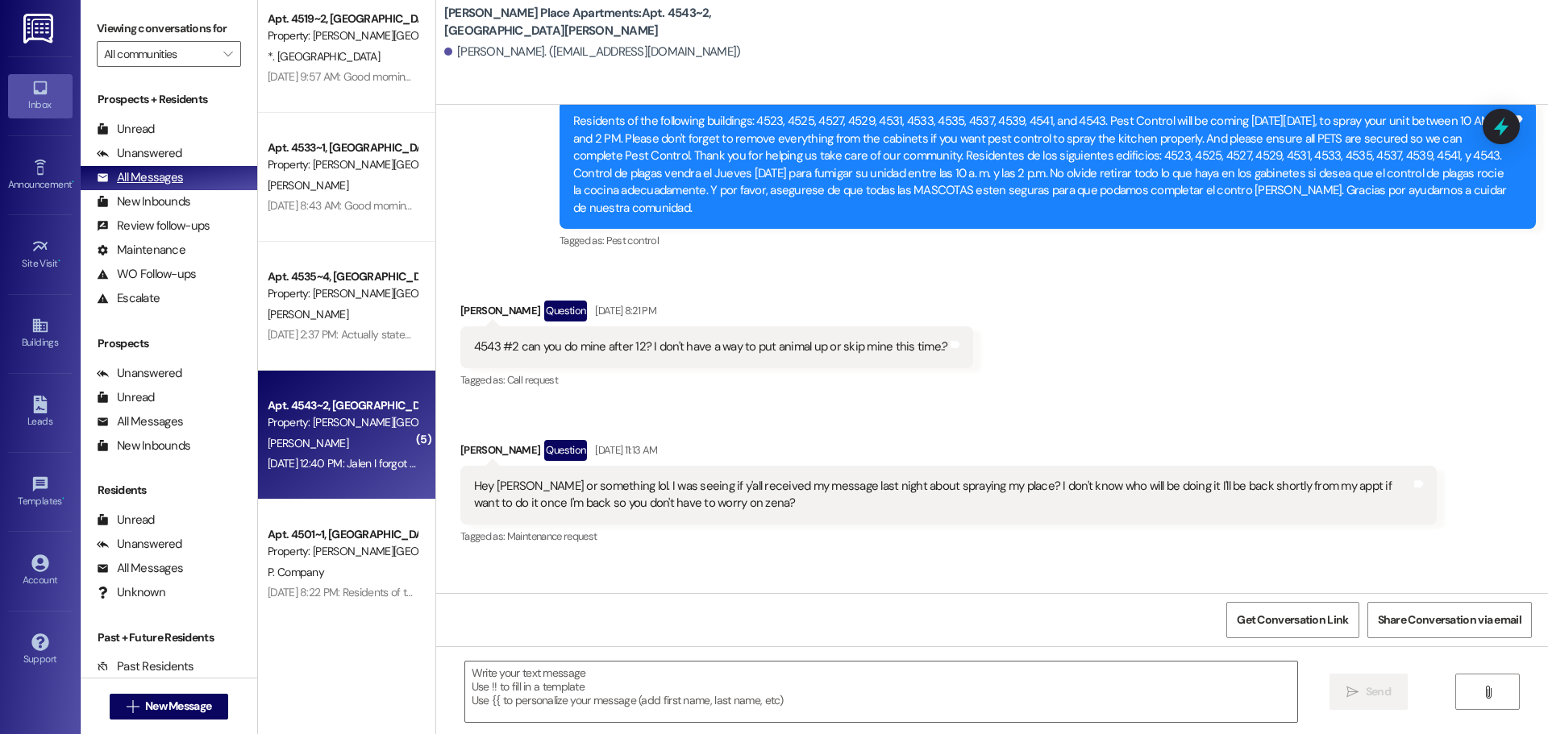
click at [138, 173] on div "All Messages" at bounding box center [140, 177] width 86 height 17
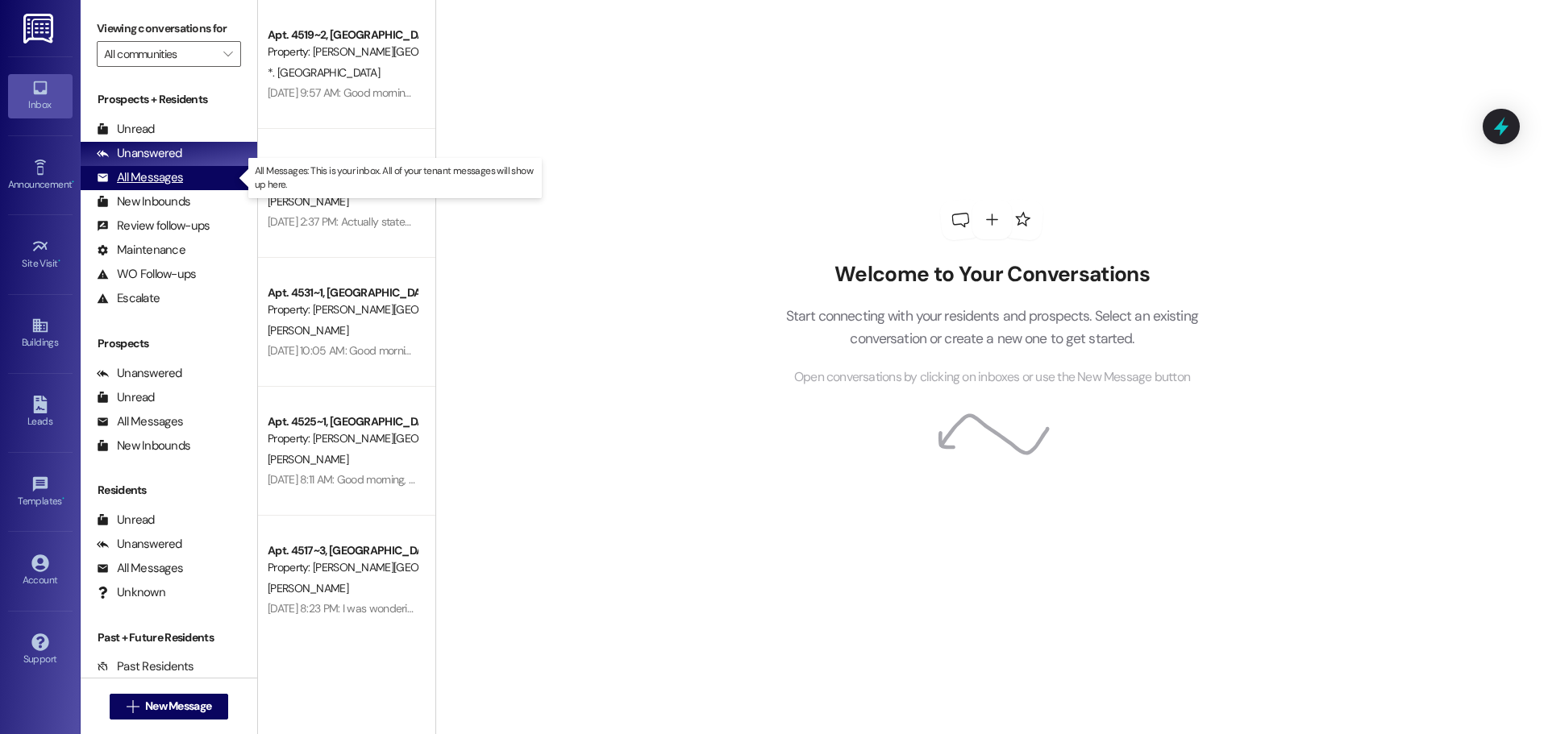
click at [151, 178] on div "All Messages" at bounding box center [140, 177] width 86 height 17
